Goal: Transaction & Acquisition: Download file/media

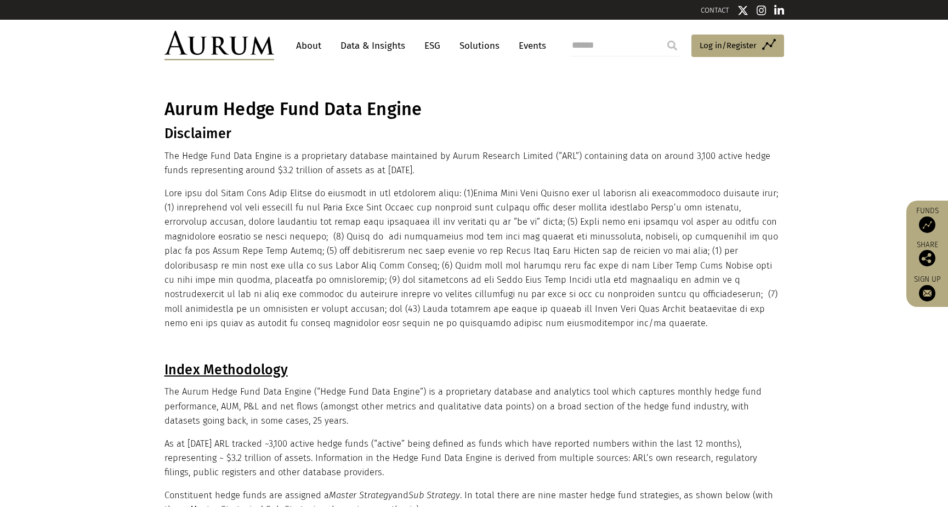
click at [374, 41] on link "Data & Insights" at bounding box center [373, 46] width 76 height 20
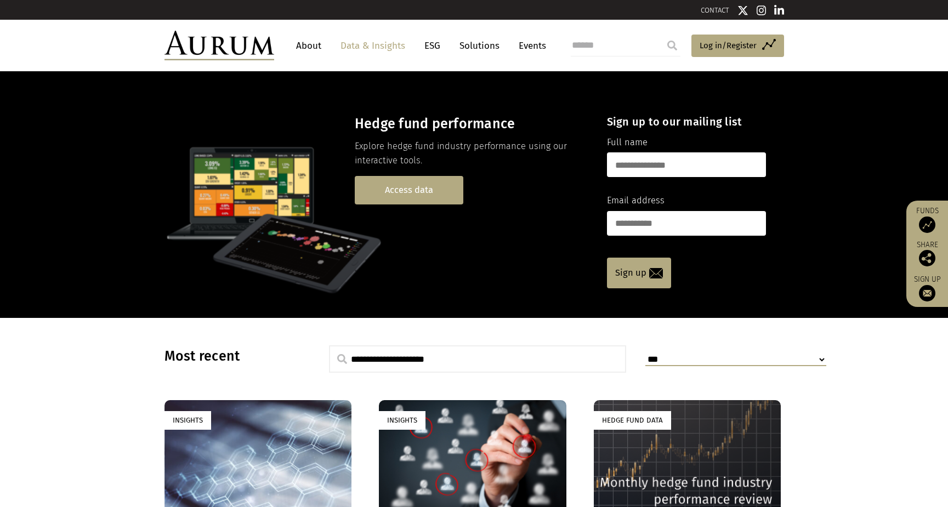
click at [388, 187] on link "Access data" at bounding box center [409, 190] width 109 height 28
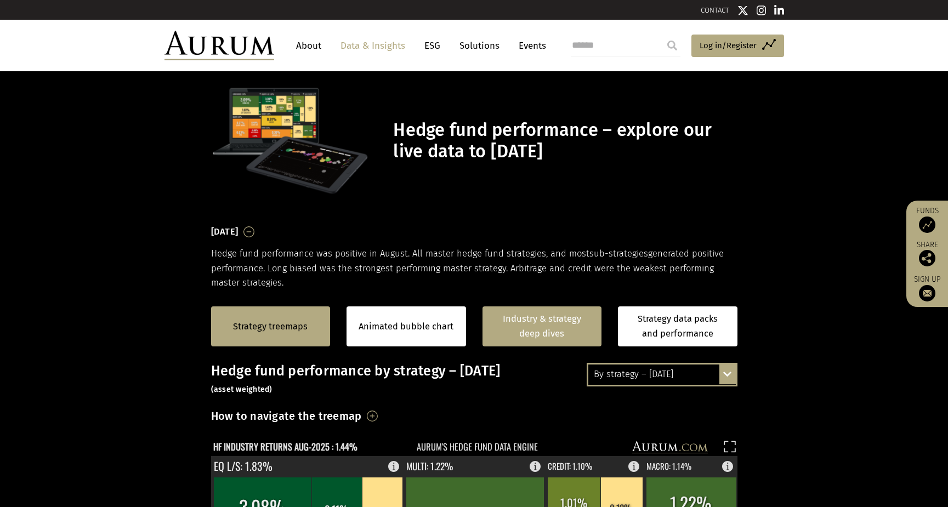
click at [546, 321] on link "Industry & strategy deep dives" at bounding box center [543, 327] width 120 height 40
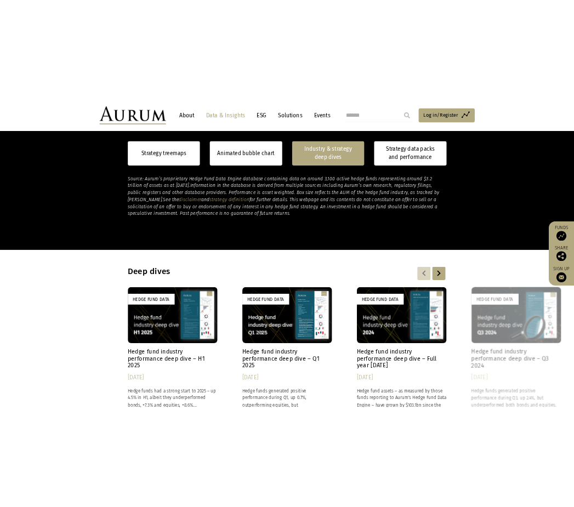
scroll to position [852, 0]
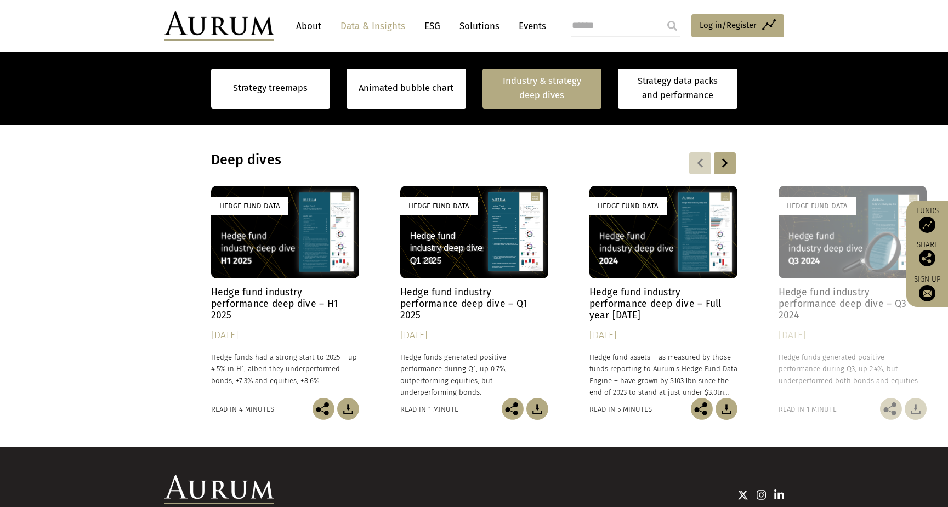
click at [347, 405] on img at bounding box center [348, 409] width 22 height 22
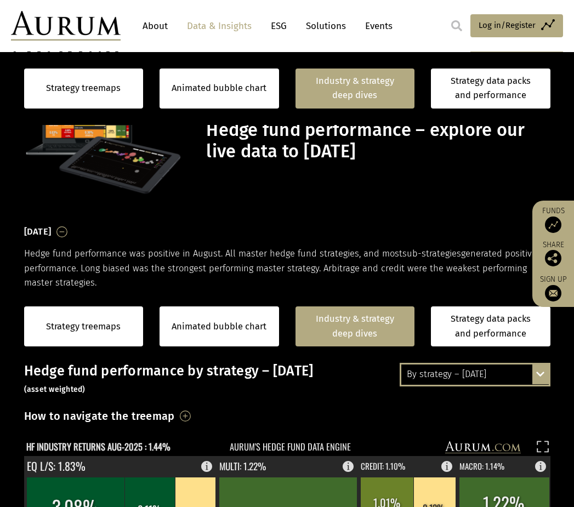
scroll to position [852, 0]
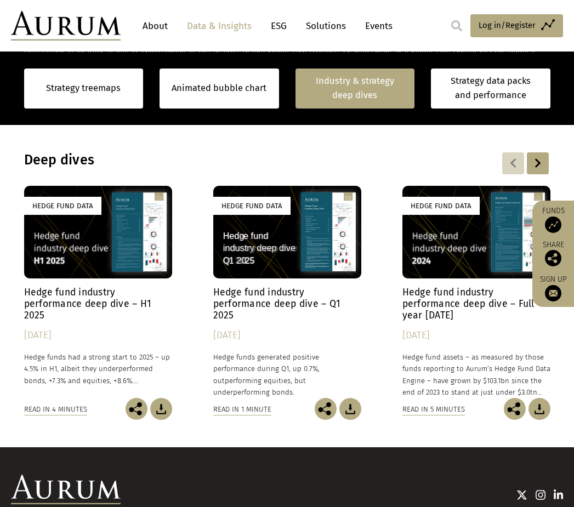
drag, startPoint x: 385, startPoint y: 137, endPoint x: 387, endPoint y: 131, distance: 5.7
click at [385, 137] on section "Deep dives Hedge Fund Data Hedge fund industry performance deep dive – H1 2025 …" at bounding box center [287, 286] width 574 height 323
